Goal: Task Accomplishment & Management: Manage account settings

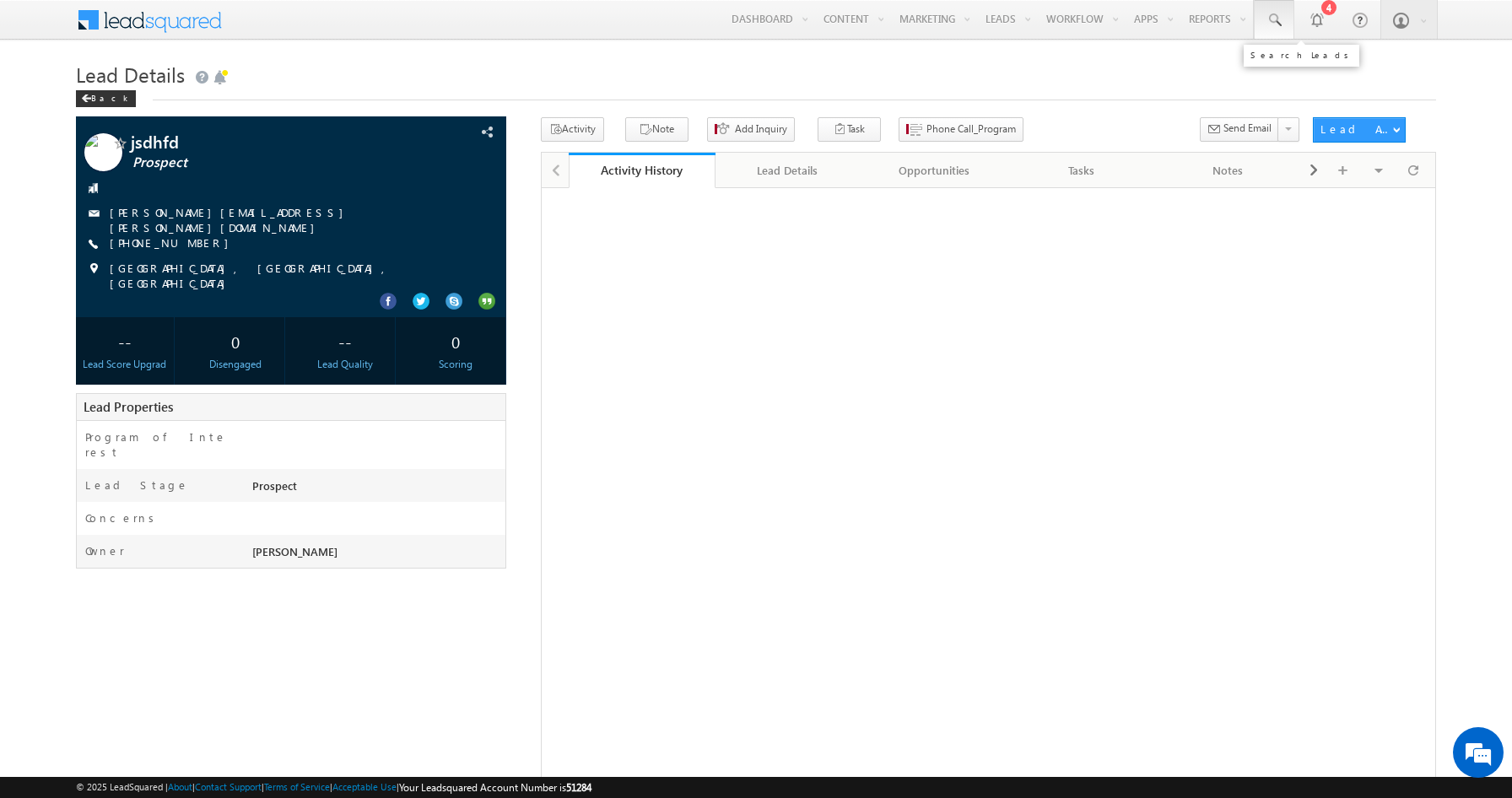
click at [1275, 22] on span at bounding box center [1273, 20] width 17 height 17
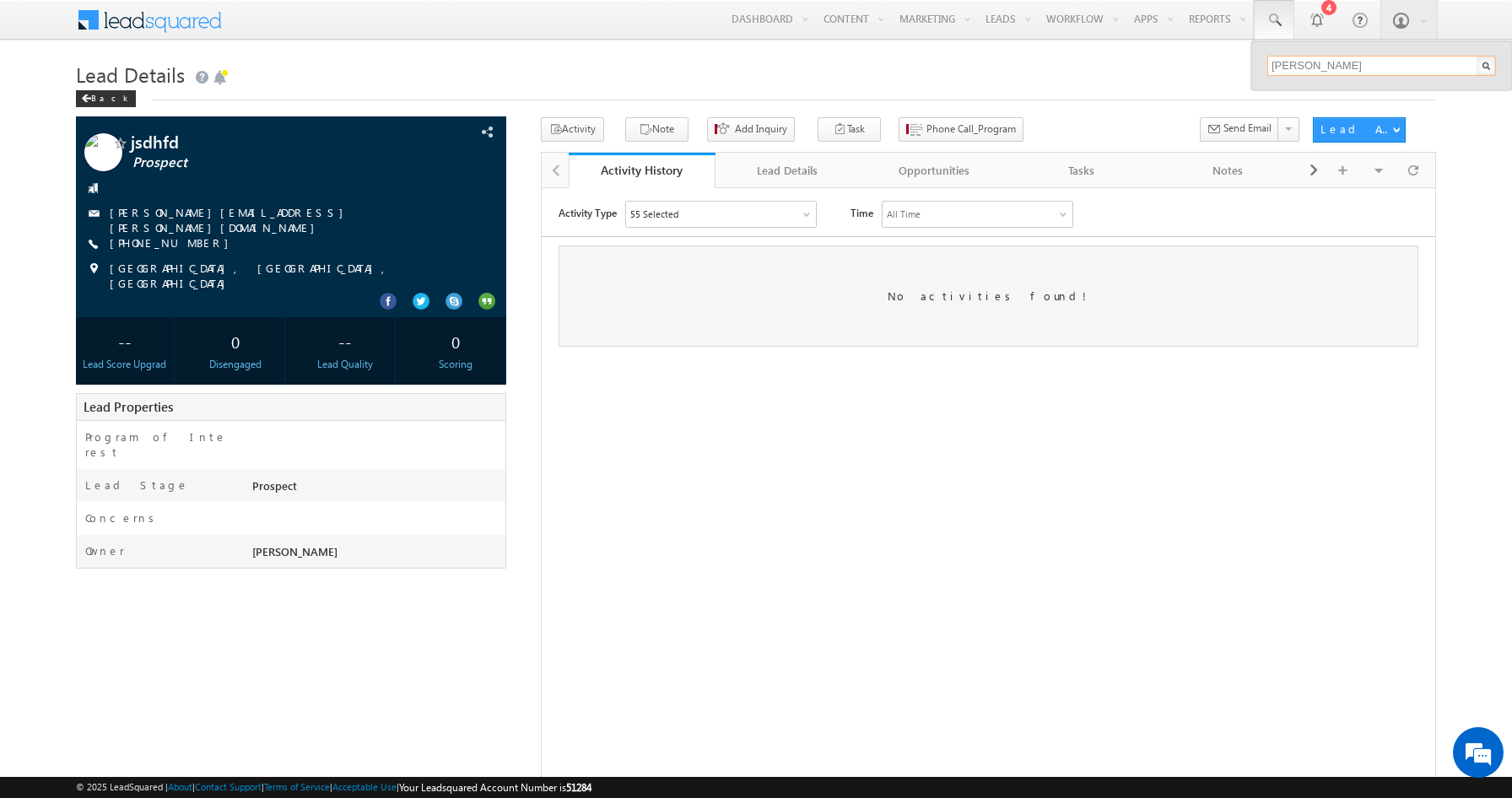
type input "[PERSON_NAME]"
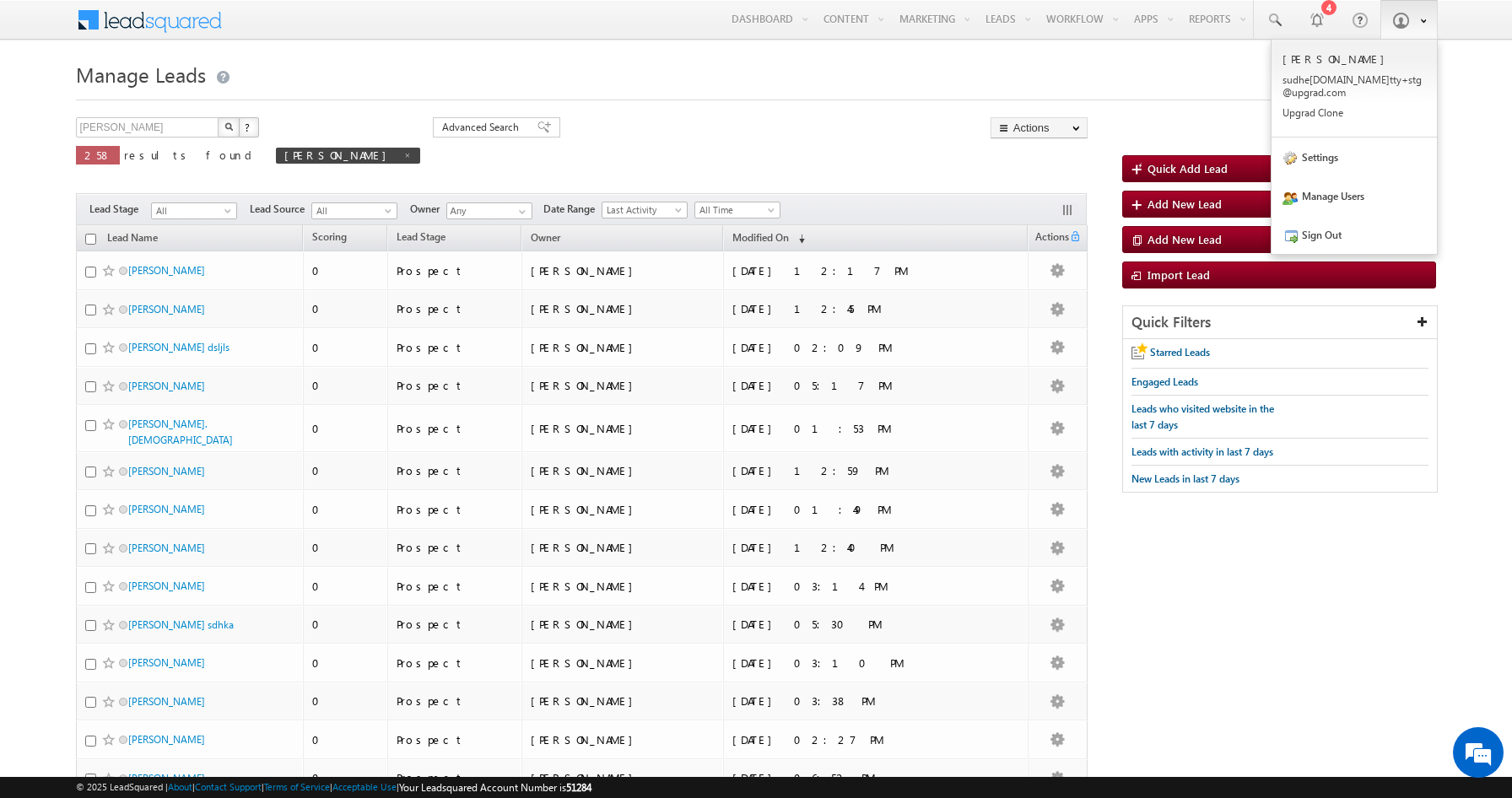
click at [1407, 21] on span at bounding box center [1400, 20] width 17 height 17
click at [1337, 184] on link "Manage Users" at bounding box center [1354, 195] width 165 height 39
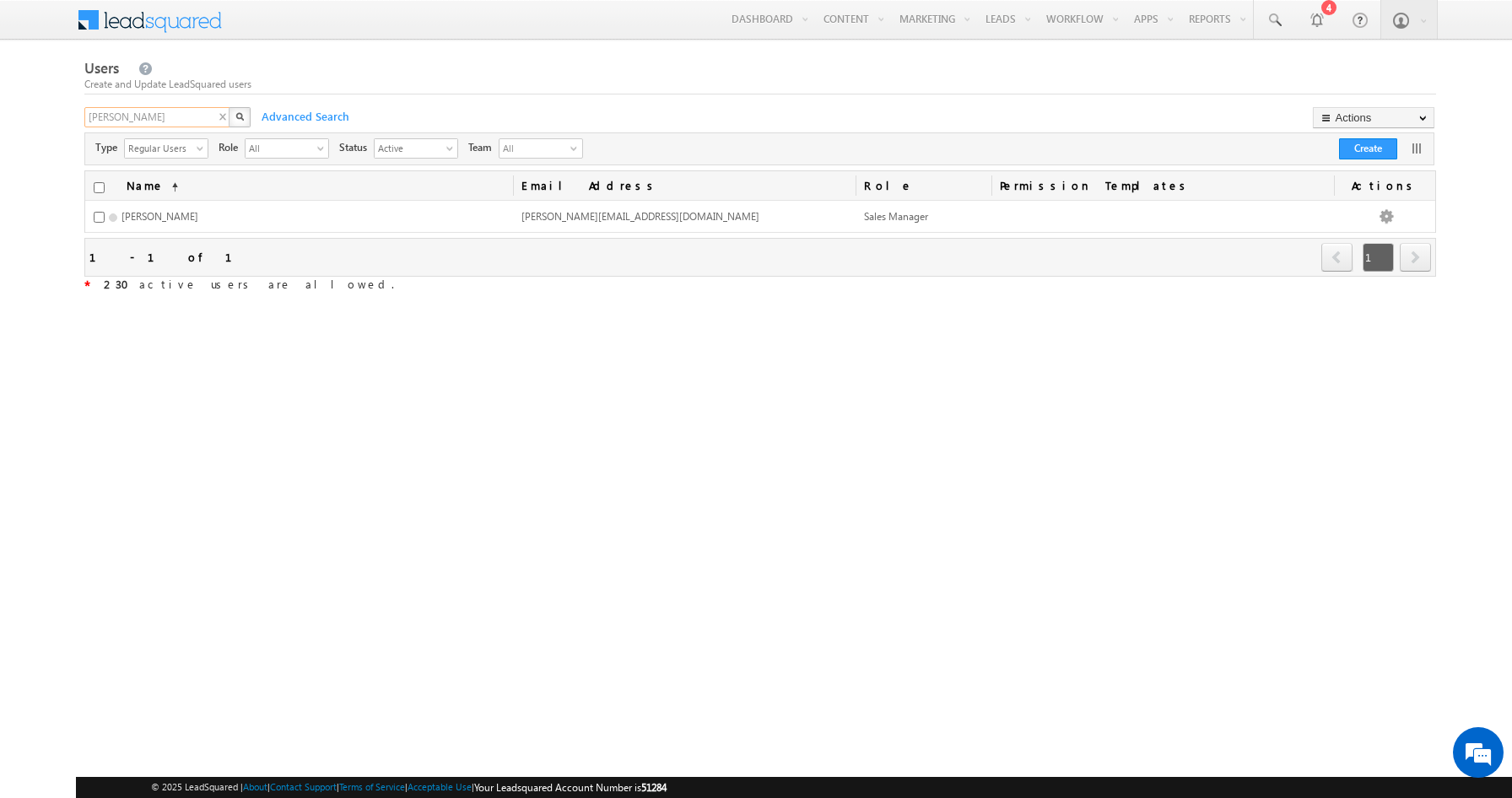
click at [165, 118] on input "sairam" at bounding box center [158, 117] width 147 height 20
type input "harsha"
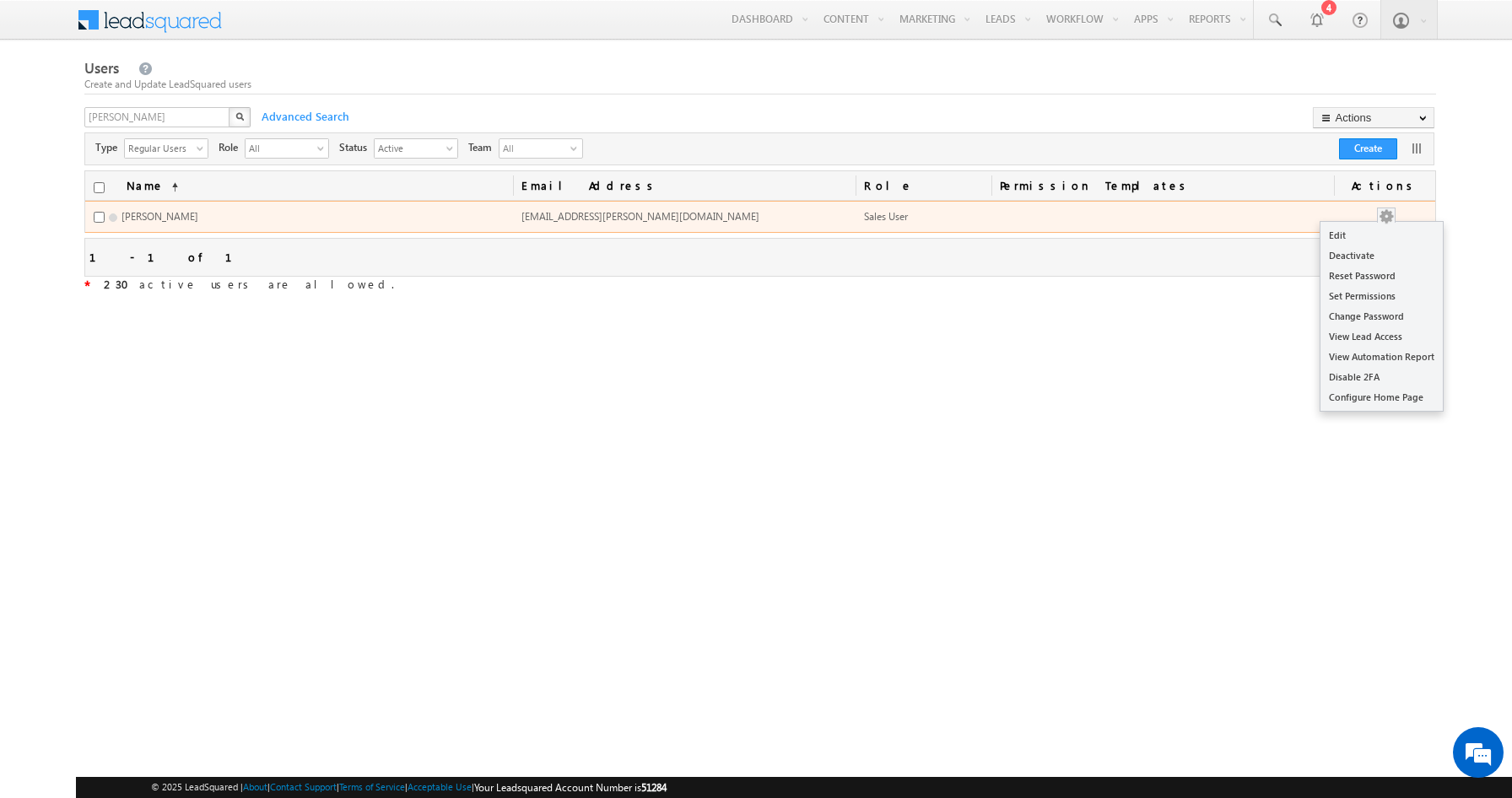
click at [1395, 211] on button "button" at bounding box center [1386, 216] width 17 height 17
click at [1367, 243] on link "Edit" at bounding box center [1381, 236] width 122 height 20
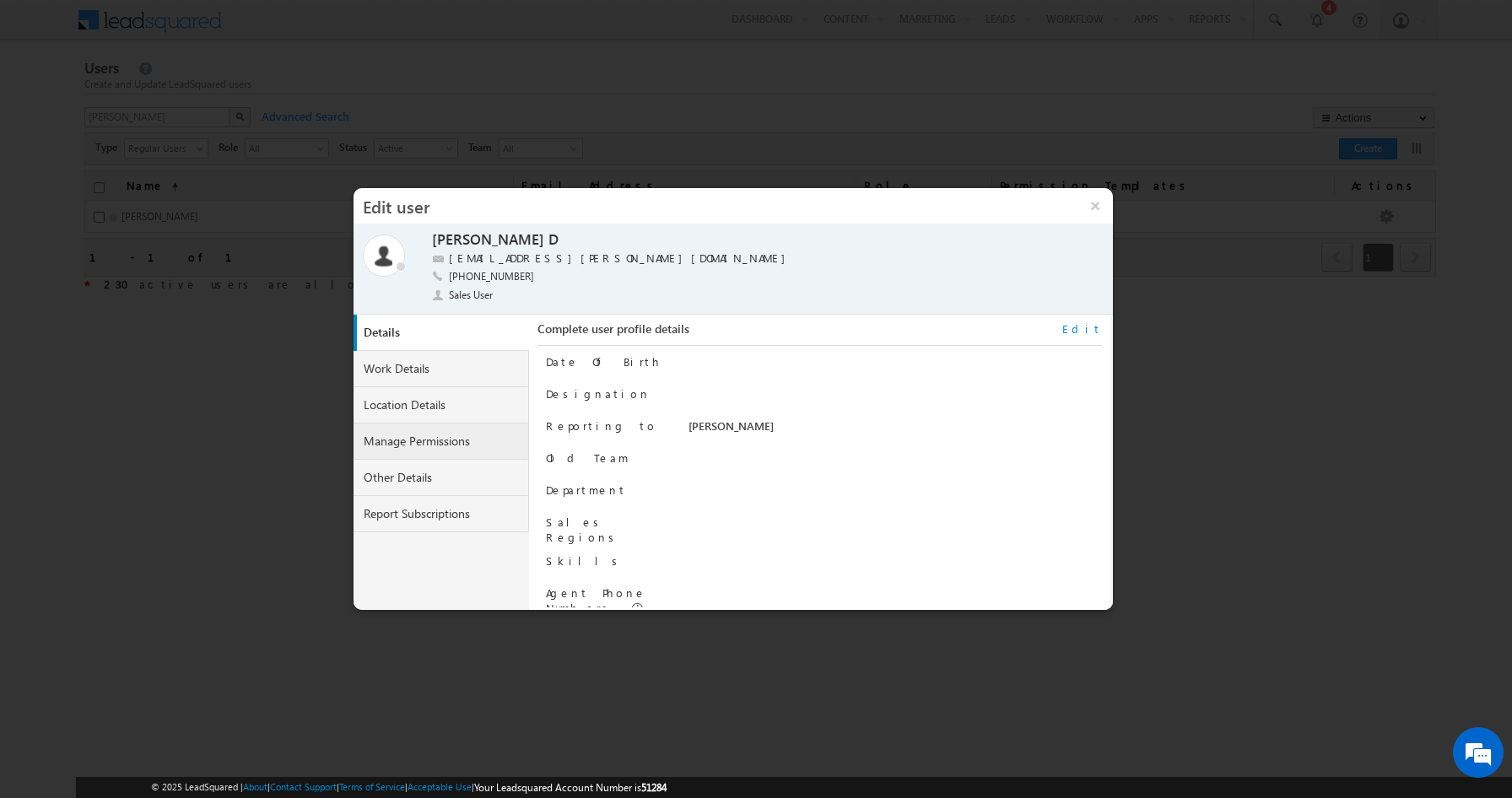
click at [425, 445] on link "Manage Permissions" at bounding box center [440, 442] width 175 height 37
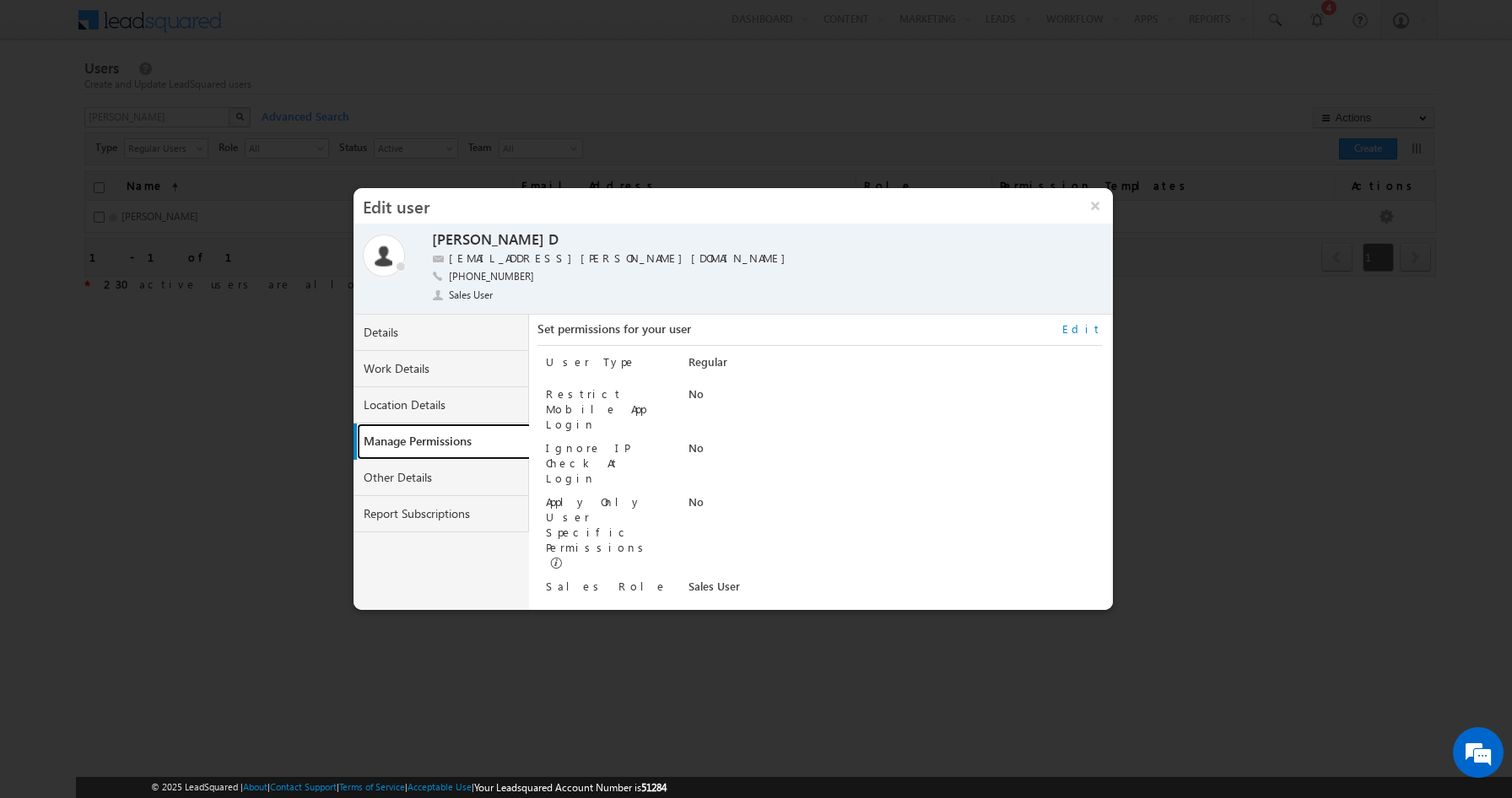
scroll to position [9, 0]
click at [1087, 323] on link "Edit" at bounding box center [1082, 328] width 39 height 16
click at [877, 360] on select "Regular" at bounding box center [861, 363] width 345 height 19
click at [886, 579] on select "Administrator Marketing User Sales Manager Sales User" at bounding box center [861, 588] width 345 height 19
select select "Sales_Manager"
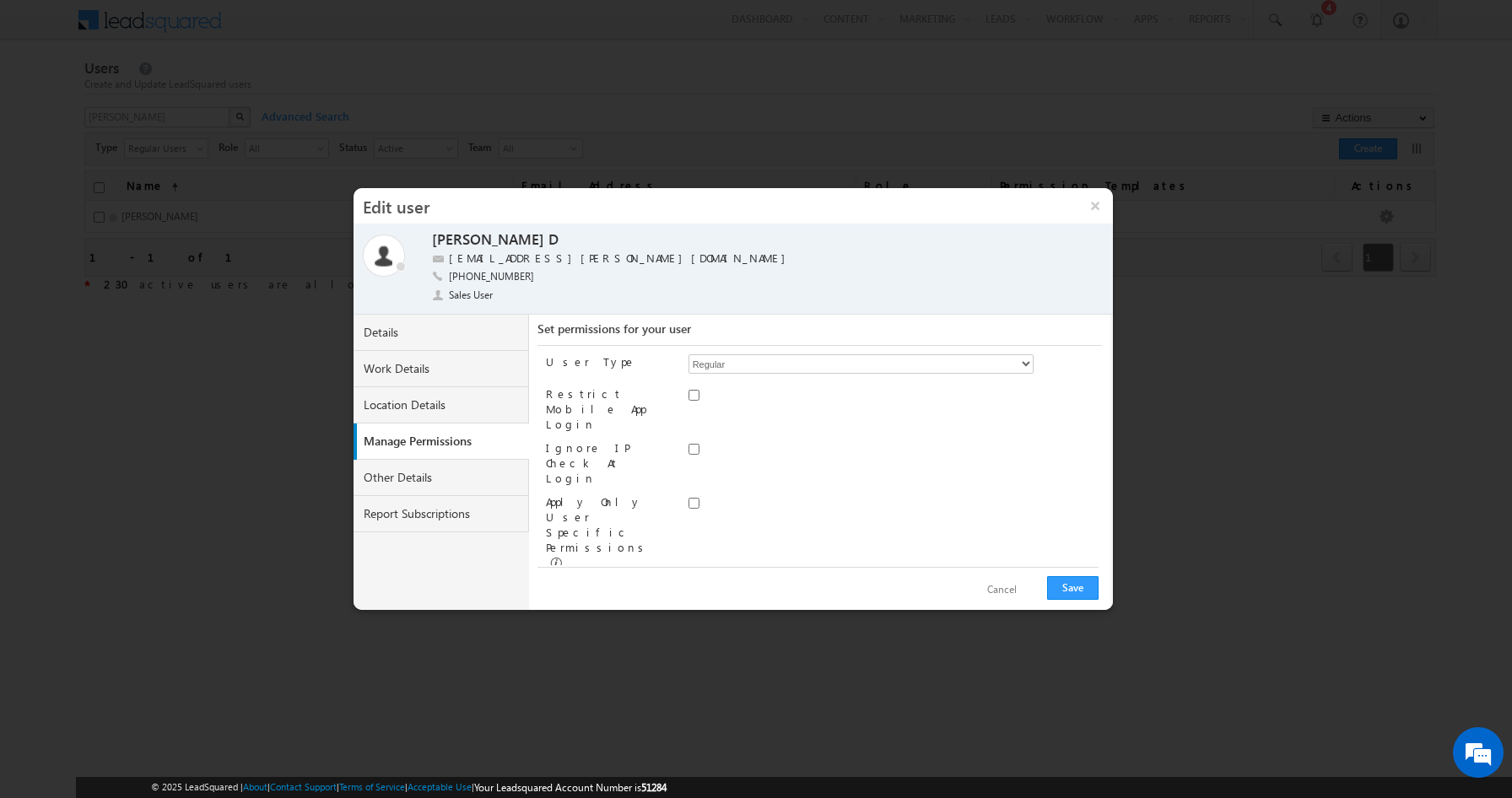
click at [688, 579] on select "Administrator Marketing User Sales Manager Sales User" at bounding box center [861, 588] width 345 height 19
click at [820, 612] on span "None Selected" at bounding box center [765, 621] width 152 height 18
click at [919, 481] on div "User Type Regular Restrict Mobile App Login Ignore IP Check At Login Sales Role" at bounding box center [824, 455] width 556 height 219
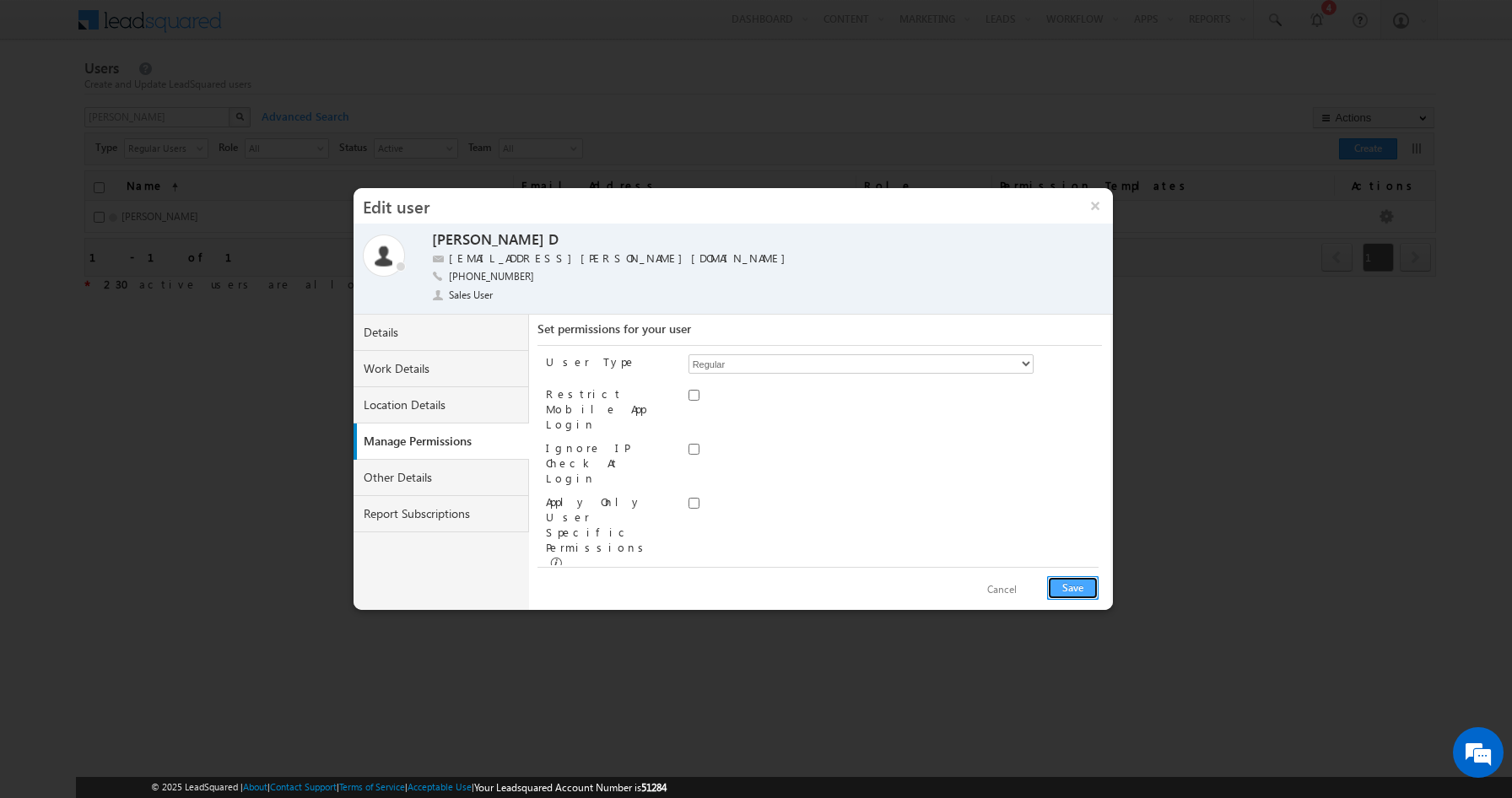
click at [1074, 582] on button "Save" at bounding box center [1073, 588] width 51 height 24
click at [1089, 213] on button "×" at bounding box center [1095, 205] width 37 height 36
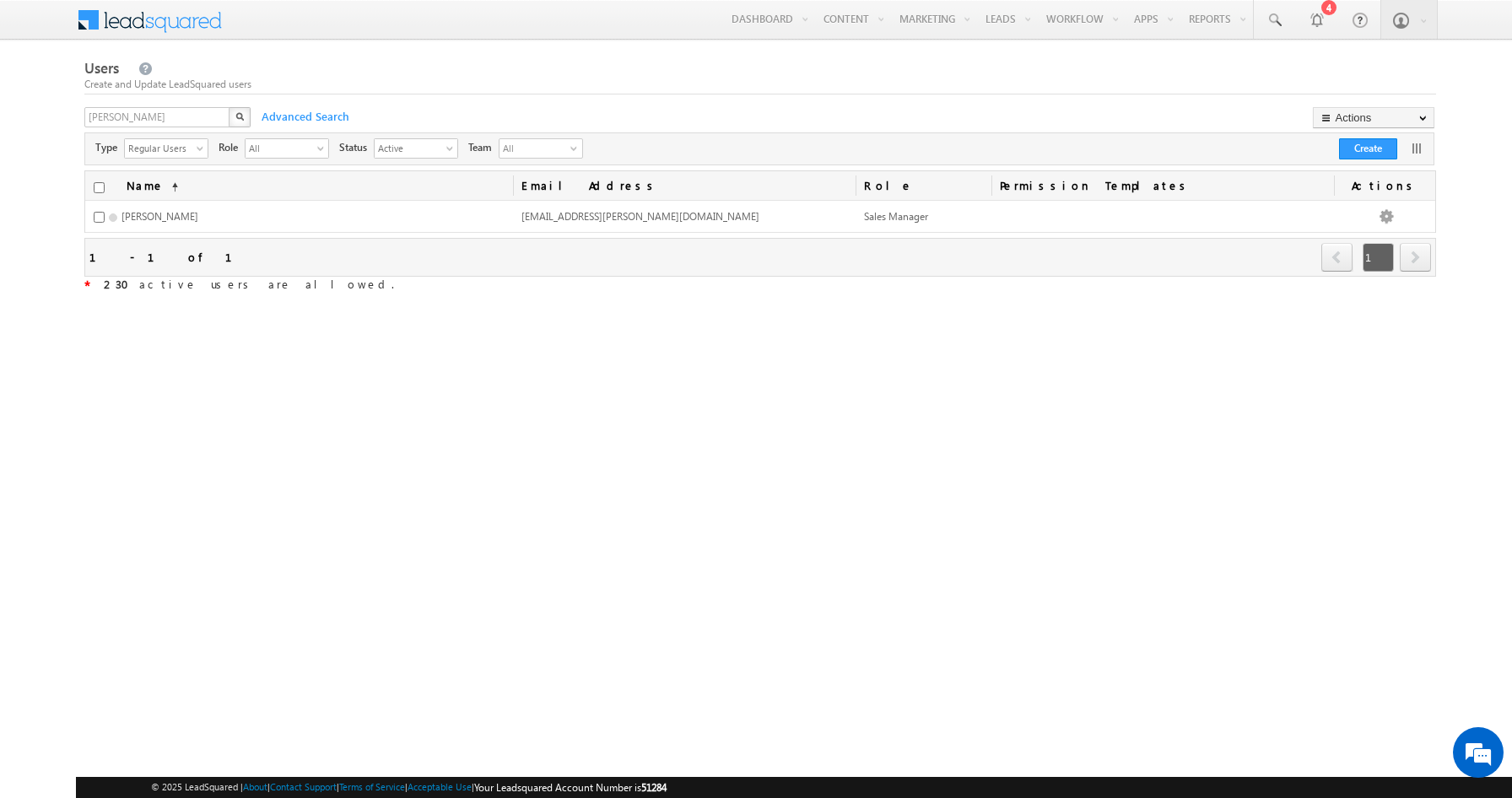
click at [179, 26] on span at bounding box center [161, 18] width 122 height 29
